Goal: Information Seeking & Learning: Learn about a topic

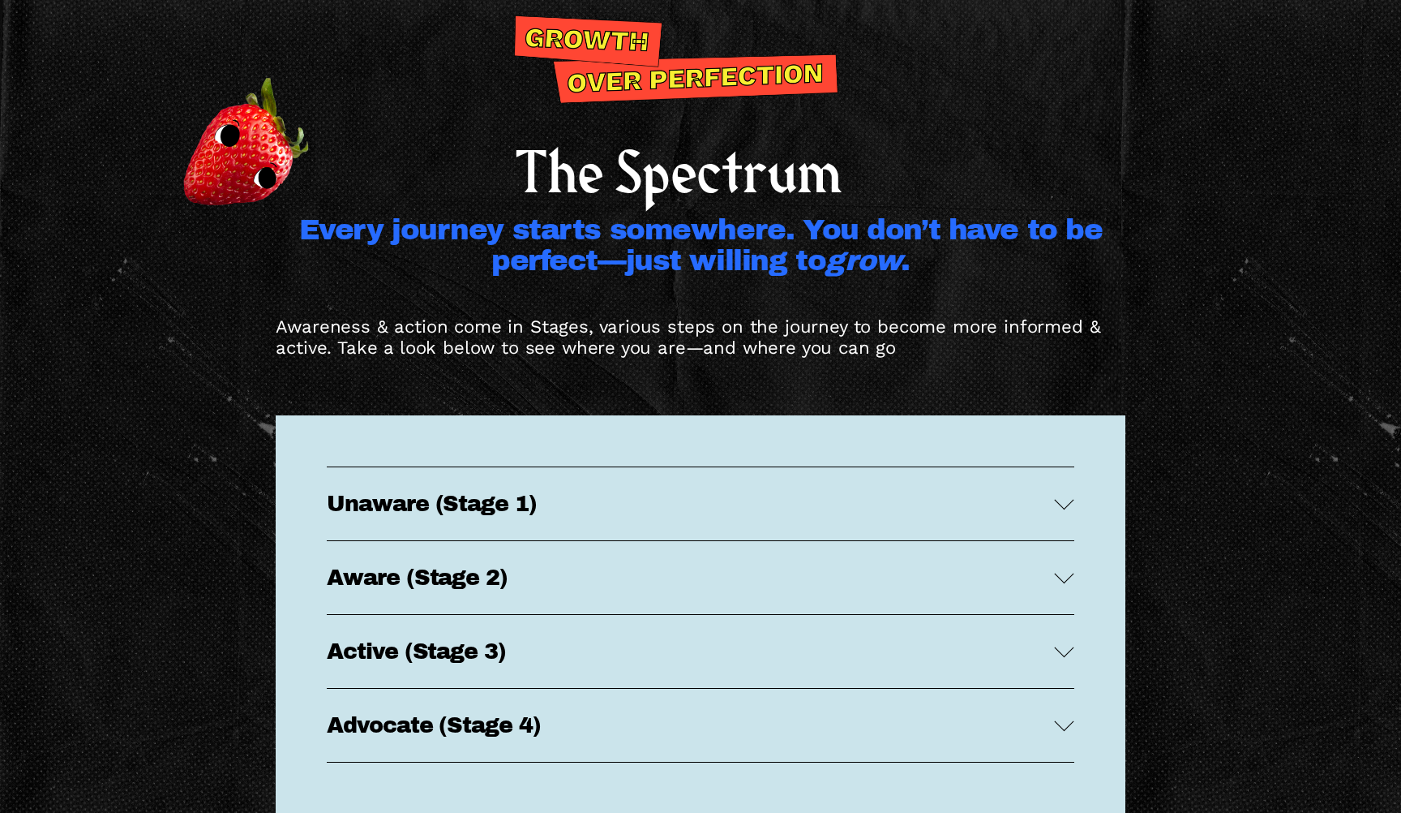
scroll to position [3082, 0]
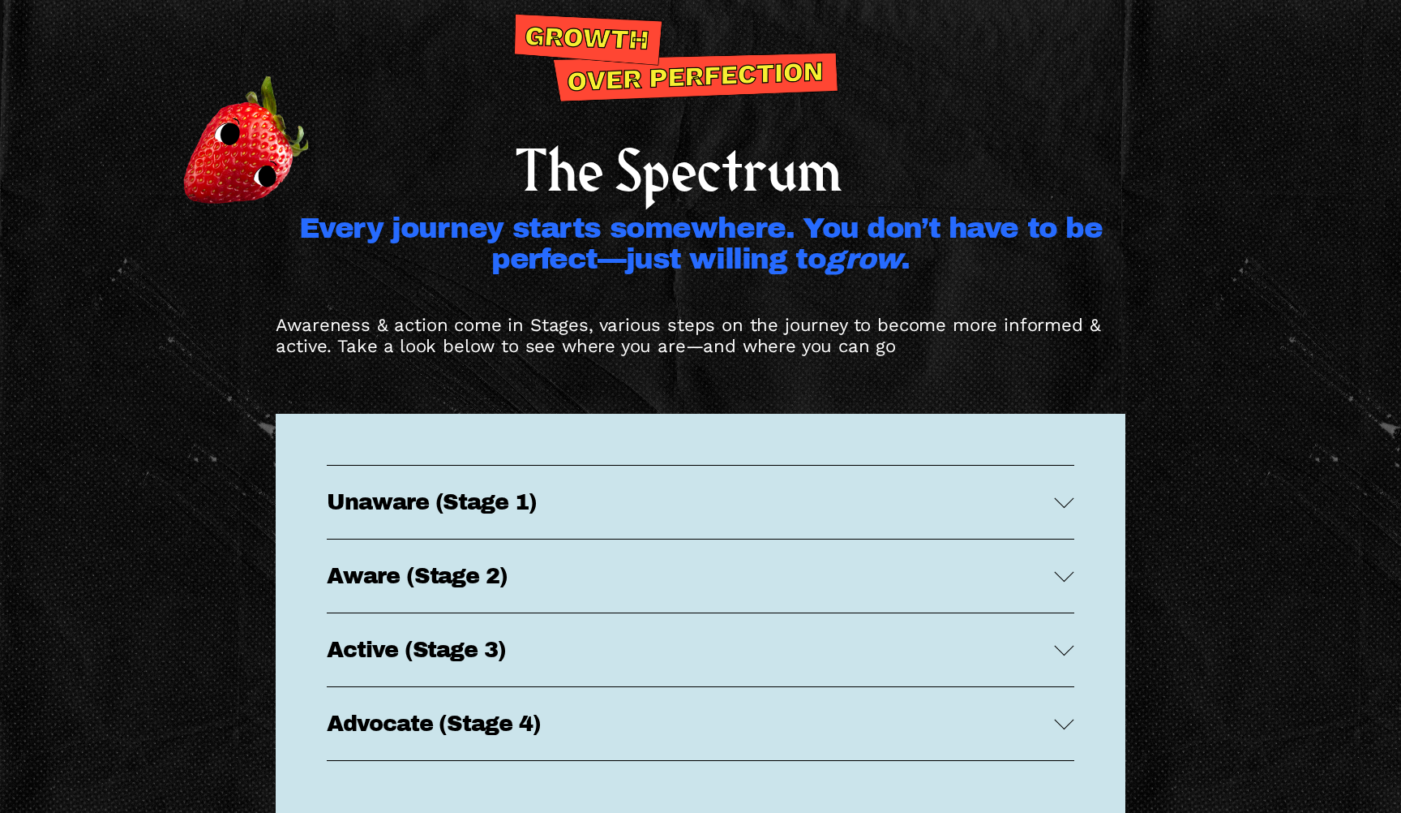
click at [518, 500] on span "Unaware (Stage 1)" at bounding box center [690, 502] width 727 height 24
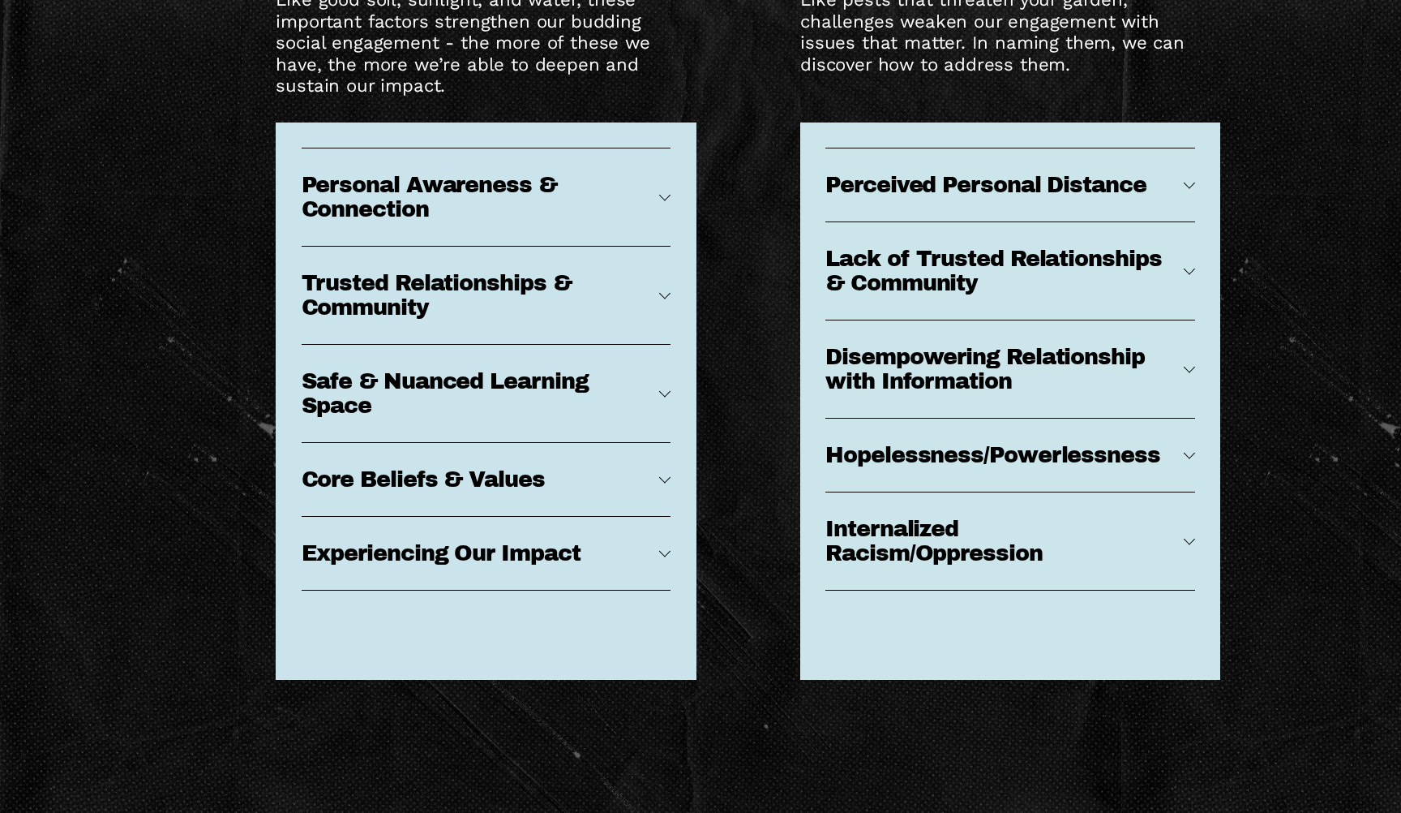
scroll to position [7829, 0]
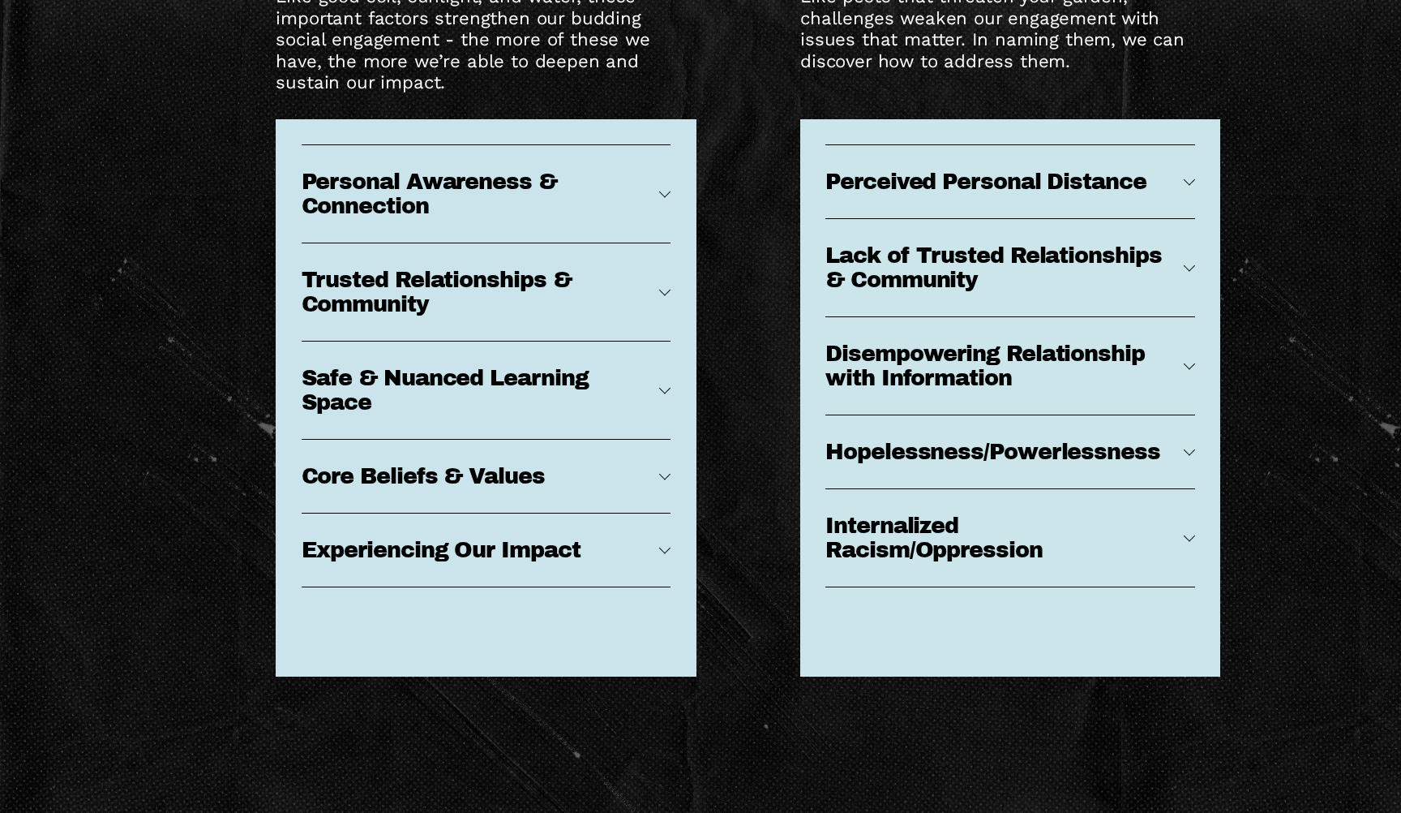
drag, startPoint x: 397, startPoint y: 175, endPoint x: 391, endPoint y: 424, distance: 249.0
click at [391, 424] on ul "Personal Awareness & Connection This is how closely you see yourself to be conn…" at bounding box center [487, 365] width 370 height 443
click at [500, 191] on span "Personal Awareness & Connection" at bounding box center [481, 193] width 358 height 49
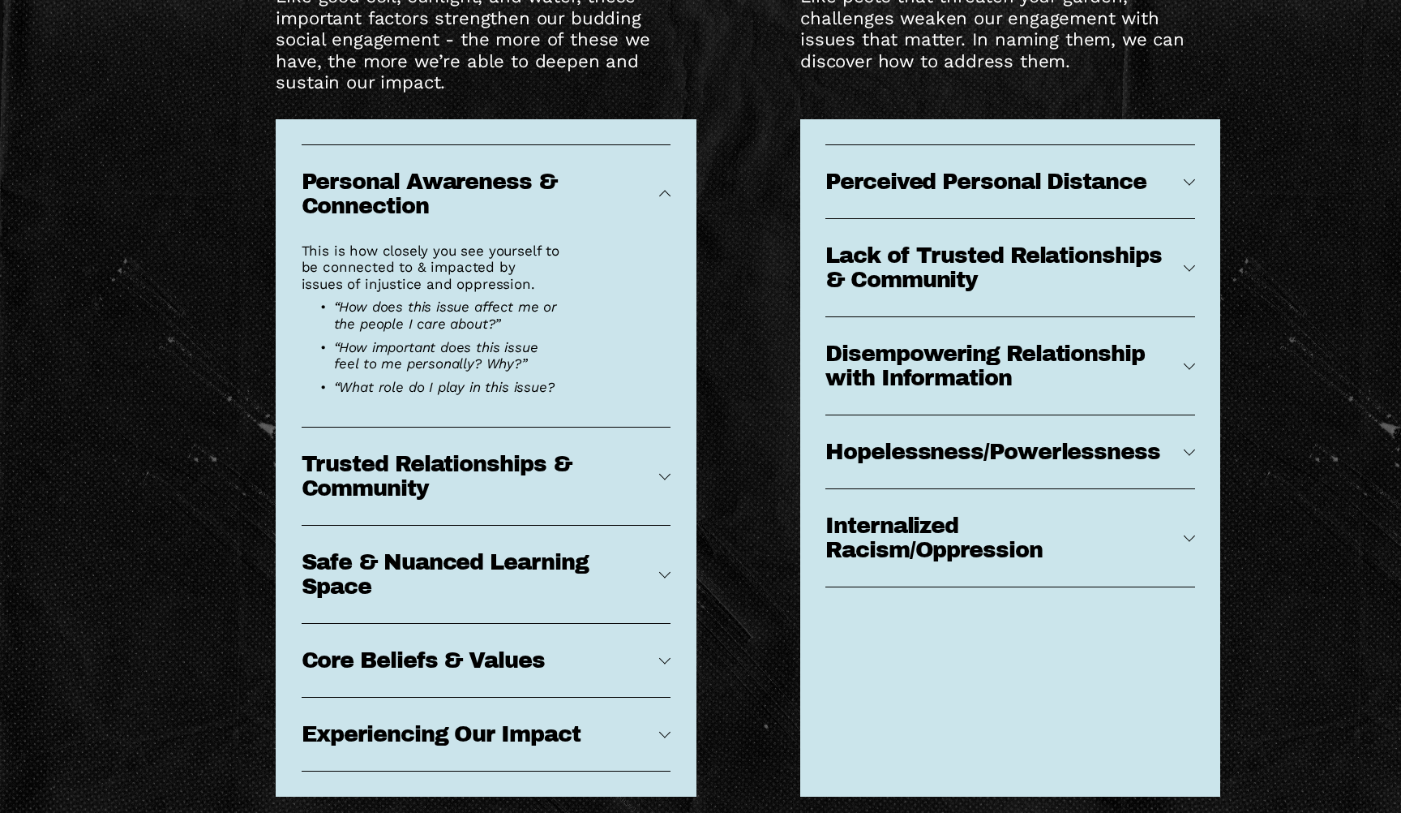
click at [500, 191] on span "Personal Awareness & Connection" at bounding box center [481, 193] width 358 height 49
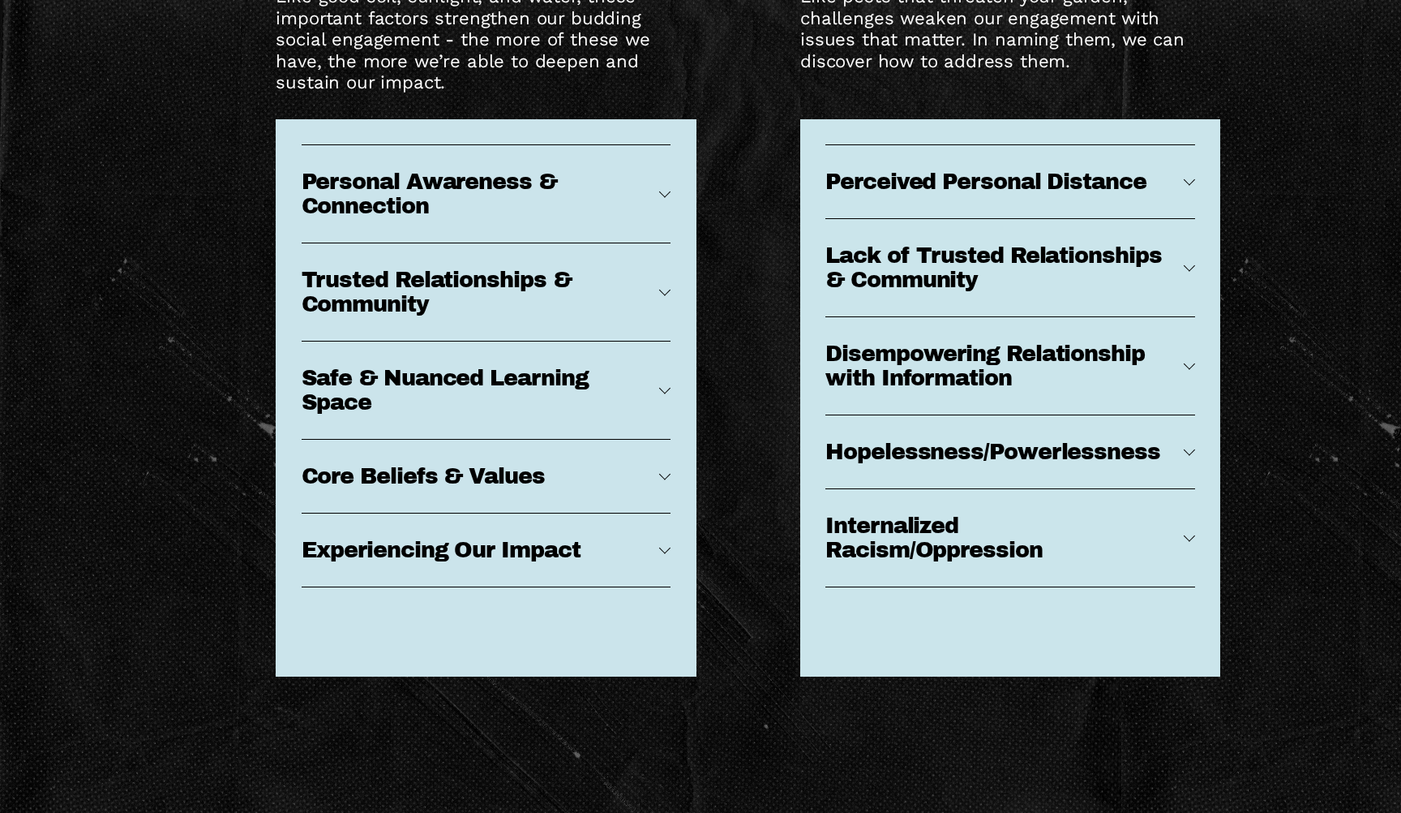
click at [429, 562] on span "Experiencing Our Impact" at bounding box center [481, 550] width 358 height 24
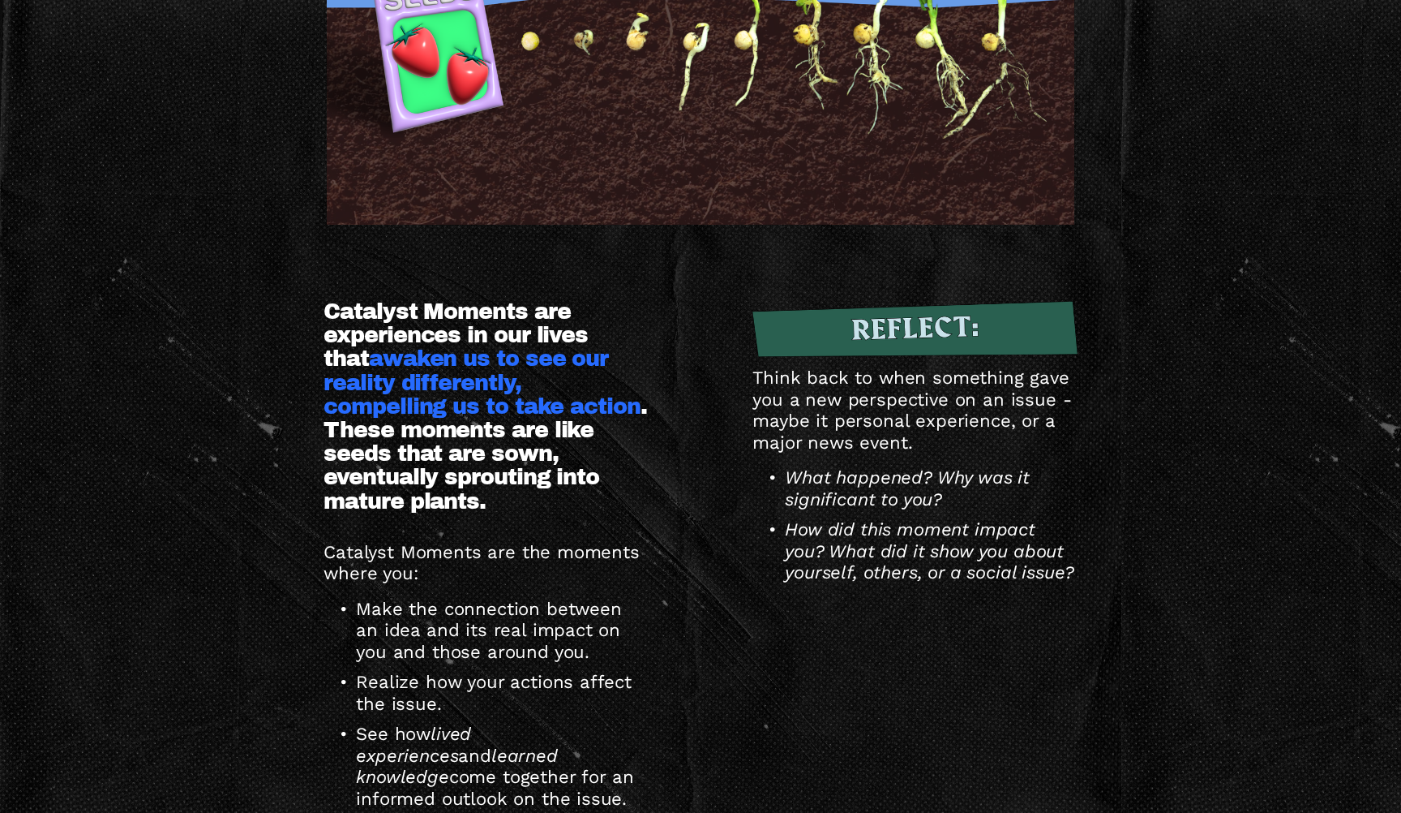
scroll to position [7615, 0]
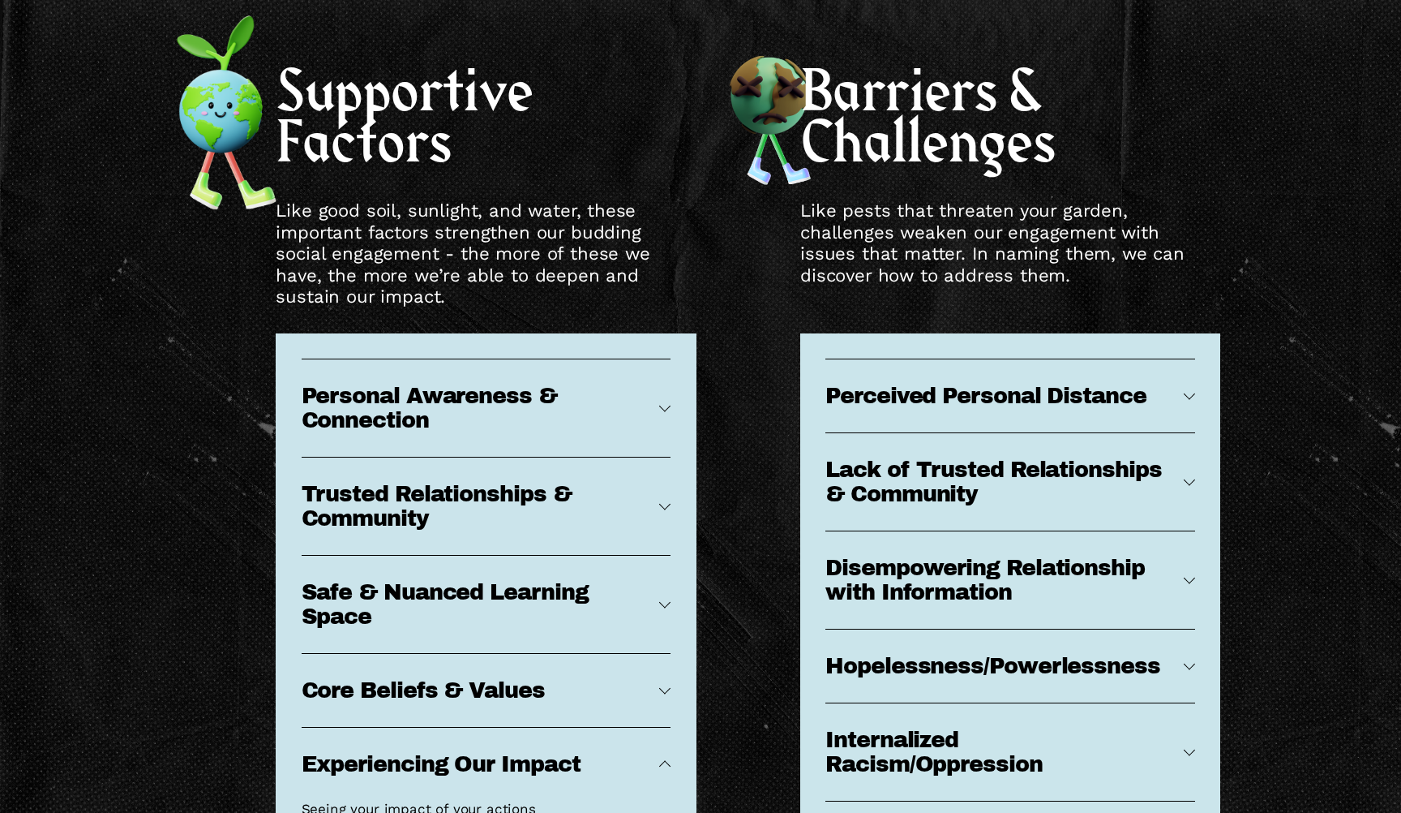
click at [631, 427] on span "Personal Awareness & Connection" at bounding box center [481, 408] width 358 height 49
